Goal: Information Seeking & Learning: Learn about a topic

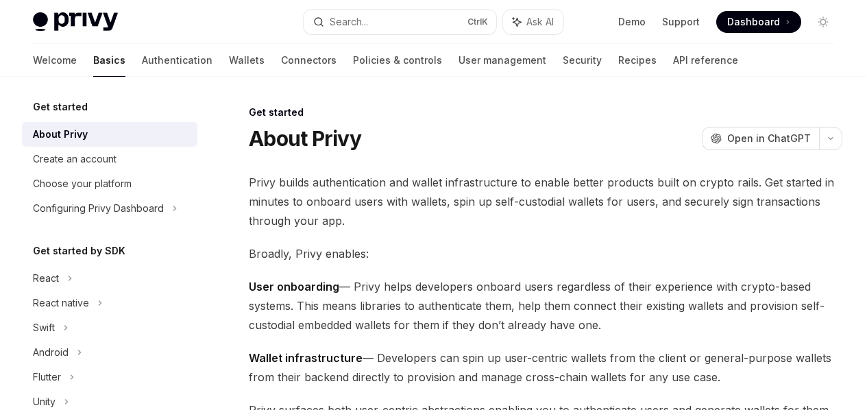
scroll to position [8, 0]
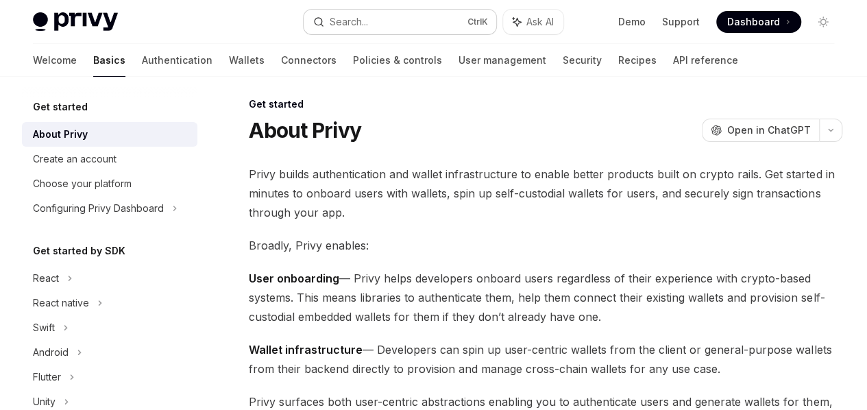
click at [368, 23] on div "Search..." at bounding box center [349, 22] width 38 height 16
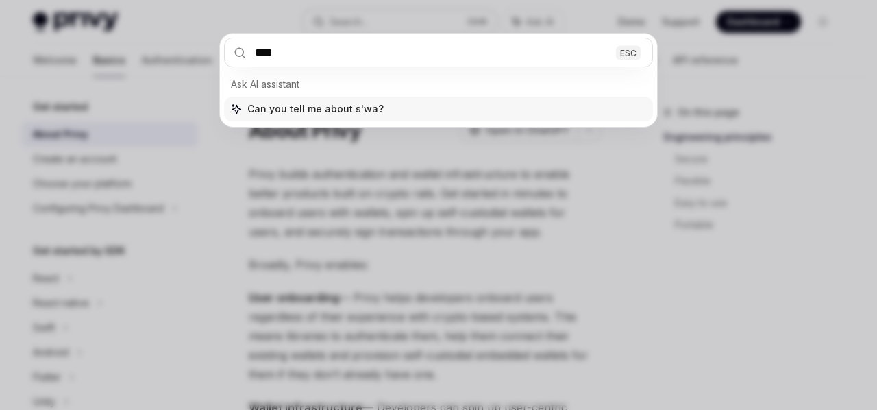
type input "****"
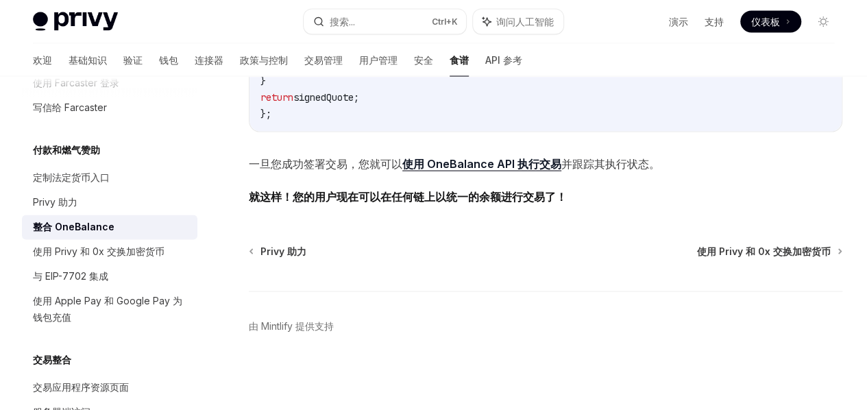
scroll to position [1500, 0]
click at [117, 257] on font "使用 Privy 和 0x 交换加密货币" at bounding box center [99, 251] width 132 height 12
type textarea "*"
